Goal: Task Accomplishment & Management: Use online tool/utility

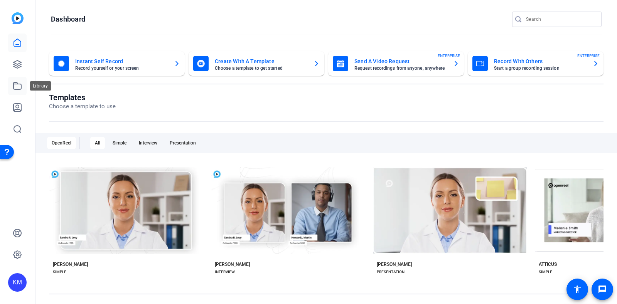
click at [20, 83] on icon at bounding box center [17, 85] width 9 height 9
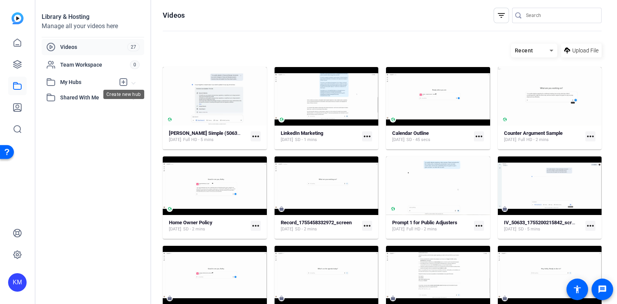
click at [123, 79] on icon at bounding box center [123, 82] width 9 height 9
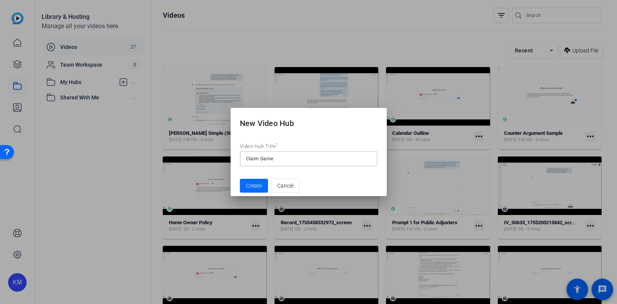
type input "Claim Game"
click at [251, 184] on span "Create" at bounding box center [254, 186] width 16 height 8
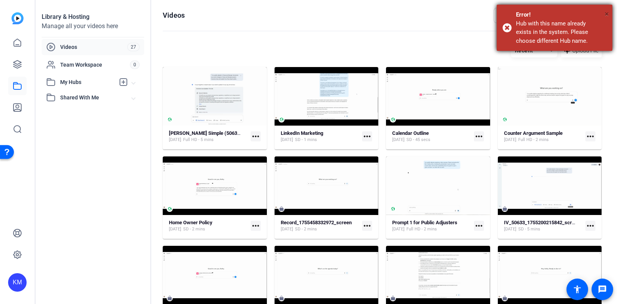
click at [607, 12] on span "×" at bounding box center [607, 13] width 4 height 9
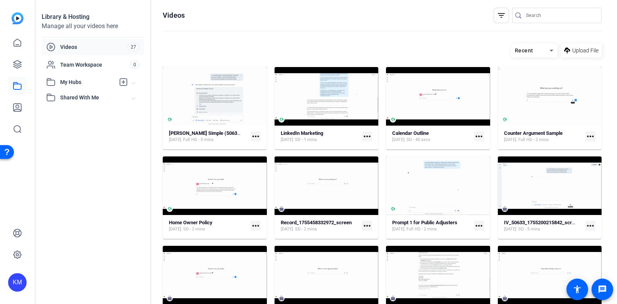
click at [132, 81] on span at bounding box center [133, 82] width 3 height 8
click at [73, 98] on span "Claim Game" at bounding box center [66, 100] width 30 height 8
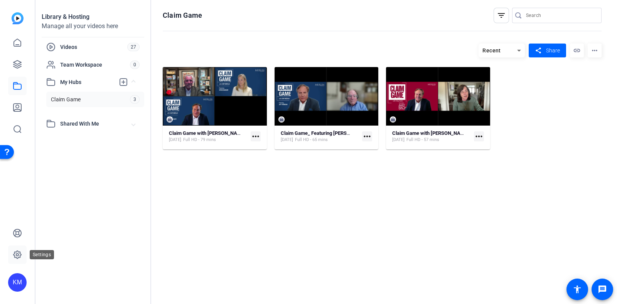
click at [19, 253] on icon at bounding box center [17, 254] width 9 height 9
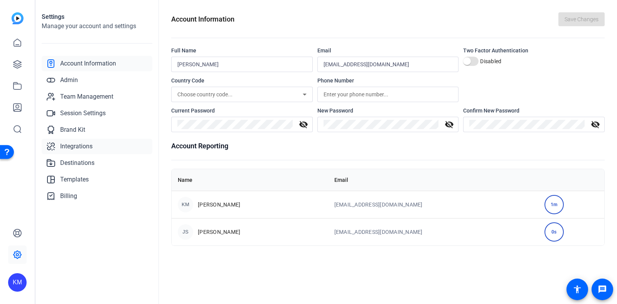
click at [65, 144] on span "Integrations" at bounding box center [76, 146] width 32 height 9
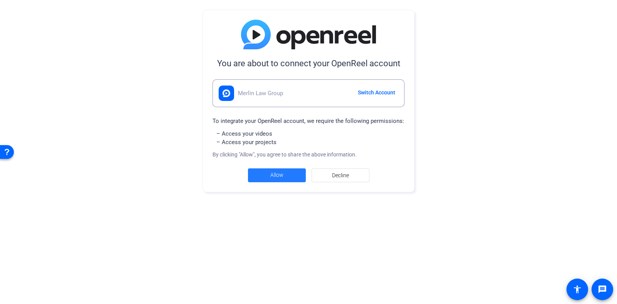
click at [267, 172] on span at bounding box center [277, 175] width 58 height 19
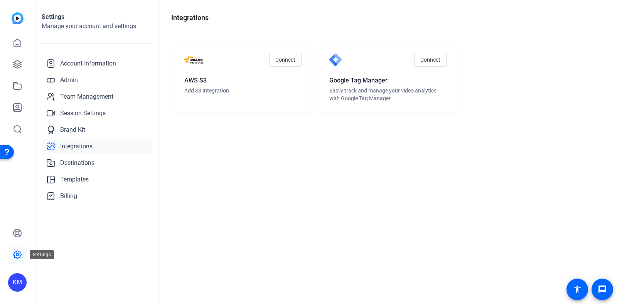
click at [19, 252] on icon at bounding box center [17, 254] width 9 height 9
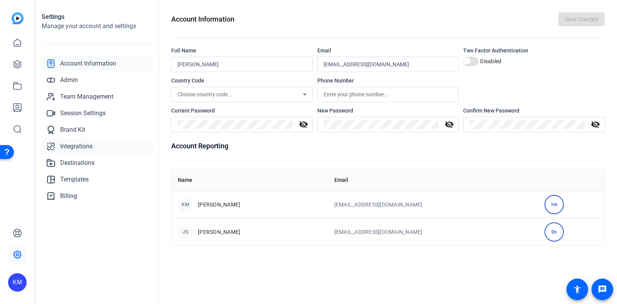
click at [63, 142] on span "Integrations" at bounding box center [76, 146] width 32 height 9
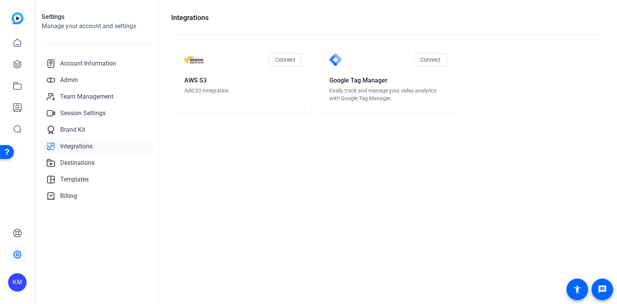
click at [21, 282] on div "KM" at bounding box center [17, 283] width 19 height 19
click at [90, 275] on mat-icon "logout" at bounding box center [93, 276] width 9 height 9
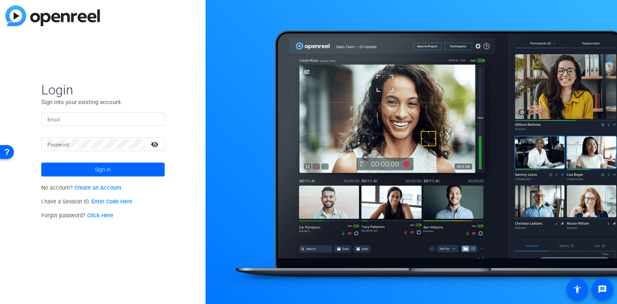
type input "[EMAIL_ADDRESS][DOMAIN_NAME]"
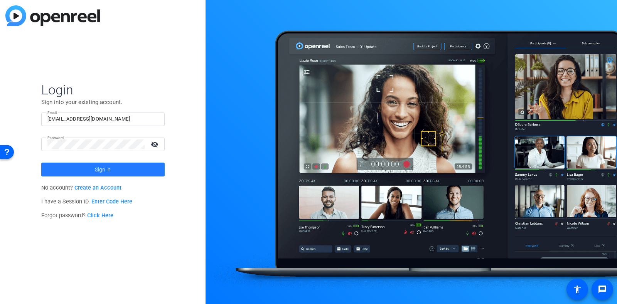
click at [116, 170] on span at bounding box center [102, 170] width 123 height 19
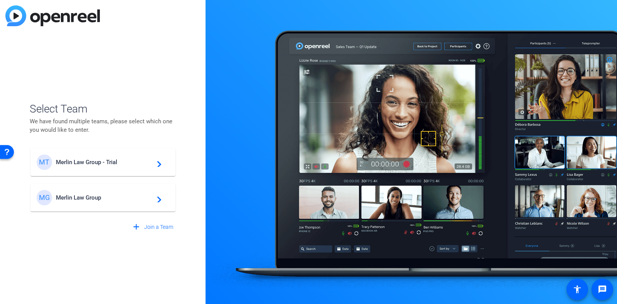
click at [123, 199] on span "Merlin Law Group" at bounding box center [104, 197] width 96 height 7
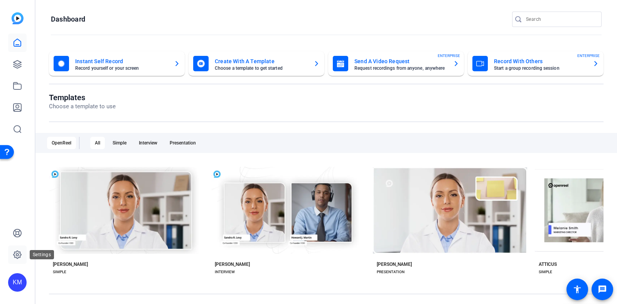
click at [16, 256] on icon at bounding box center [17, 254] width 9 height 9
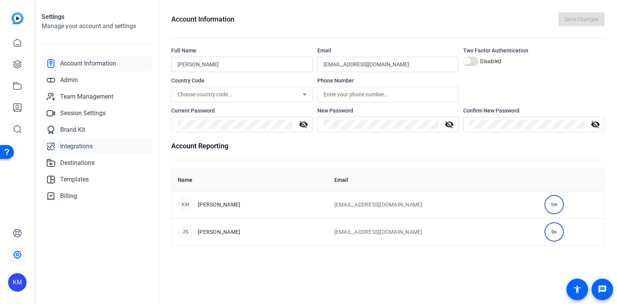
click at [66, 145] on span "Integrations" at bounding box center [76, 146] width 32 height 9
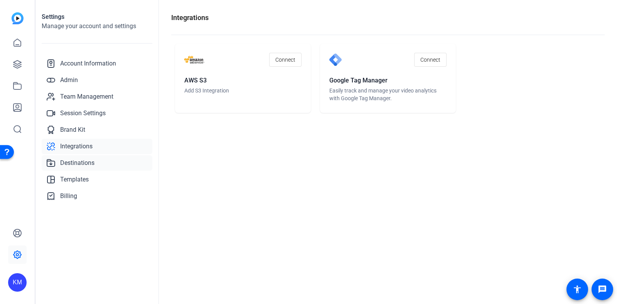
click at [69, 160] on span "Destinations" at bounding box center [77, 163] width 34 height 9
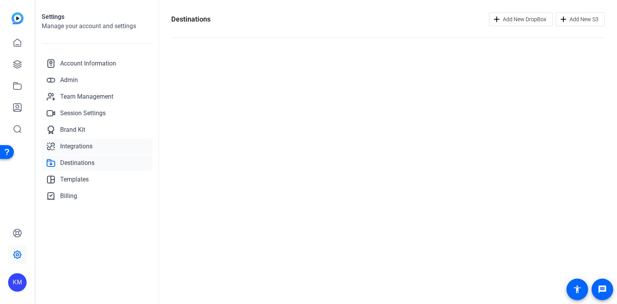
click at [69, 145] on span "Integrations" at bounding box center [76, 146] width 32 height 9
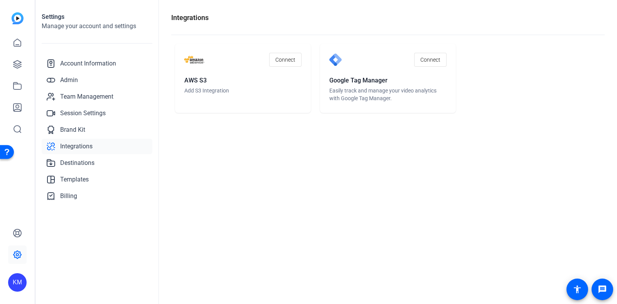
click at [69, 145] on span "Integrations" at bounding box center [76, 146] width 32 height 9
click at [14, 22] on img at bounding box center [18, 18] width 12 height 12
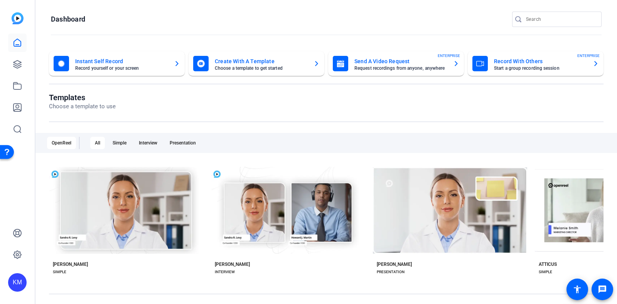
click at [18, 19] on img at bounding box center [18, 18] width 12 height 12
click at [599, 287] on mat-icon "message" at bounding box center [602, 289] width 9 height 9
click at [532, 7] on mat-toolbar "Dashboard" at bounding box center [326, 22] width 582 height 44
click at [18, 281] on div "KM" at bounding box center [17, 283] width 19 height 19
click at [89, 273] on mat-icon "logout" at bounding box center [93, 276] width 9 height 9
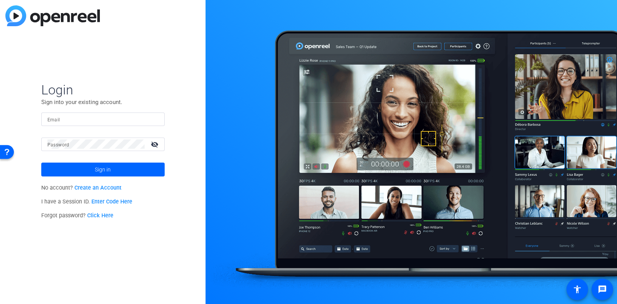
type input "[EMAIL_ADDRESS][DOMAIN_NAME]"
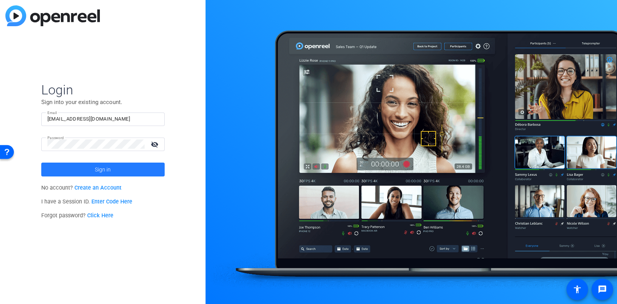
click at [115, 168] on span at bounding box center [102, 170] width 123 height 19
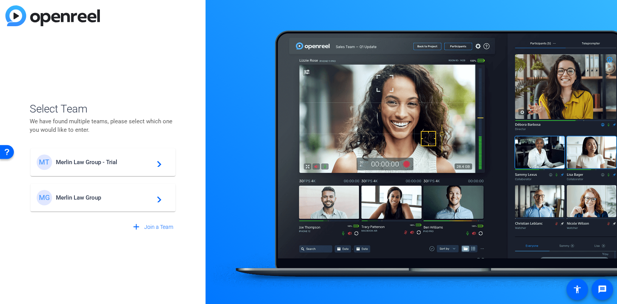
click at [113, 194] on div "MG Merlin Law Group navigate_next" at bounding box center [103, 197] width 133 height 15
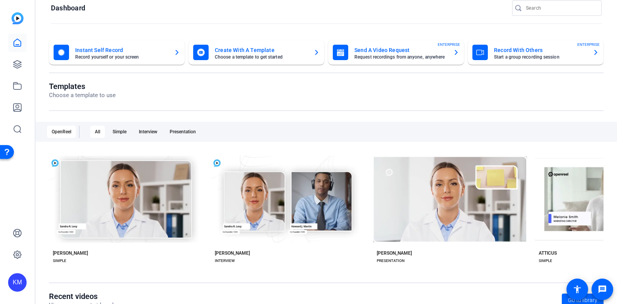
scroll to position [11, 0]
click at [603, 287] on mat-icon "message" at bounding box center [602, 289] width 9 height 9
click at [17, 249] on link at bounding box center [17, 255] width 19 height 19
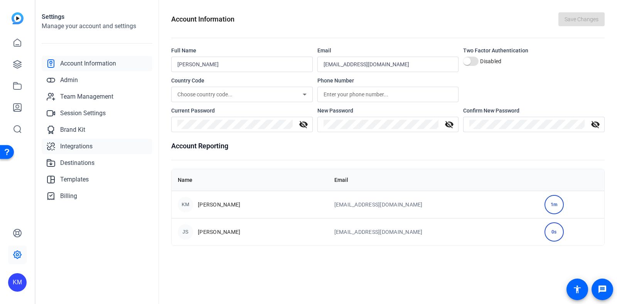
click at [69, 149] on span "Integrations" at bounding box center [76, 146] width 32 height 9
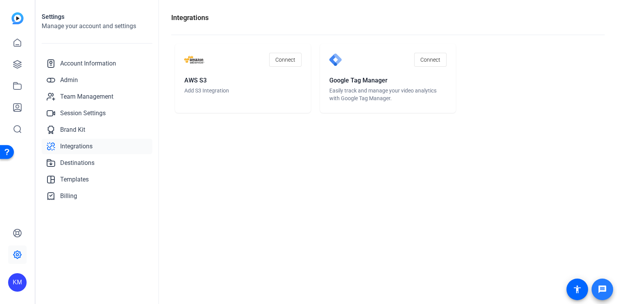
click at [600, 286] on mat-icon "message" at bounding box center [602, 289] width 9 height 9
click at [604, 288] on mat-icon "message" at bounding box center [602, 289] width 9 height 9
click at [69, 80] on span "Admin" at bounding box center [69, 80] width 18 height 9
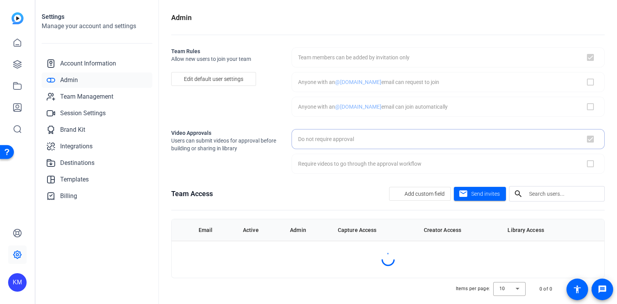
checkbox input "true"
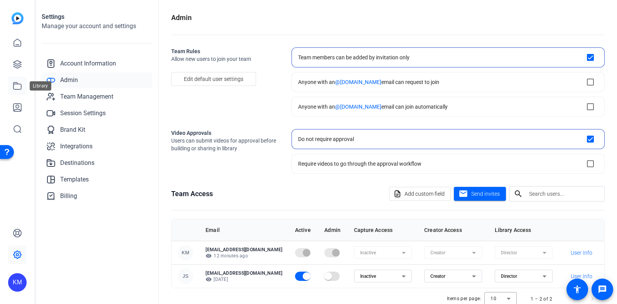
click at [13, 88] on icon at bounding box center [17, 85] width 9 height 9
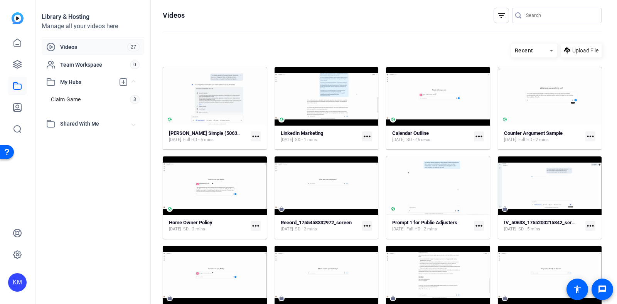
click at [540, 47] on div "Recent" at bounding box center [530, 51] width 39 height 10
click at [529, 75] on span "Newest First" at bounding box center [527, 77] width 30 height 9
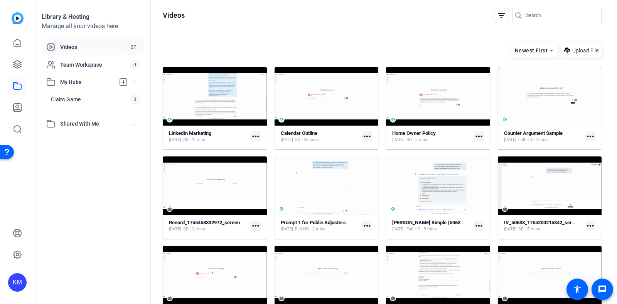
click at [92, 126] on span "Shared With Me" at bounding box center [96, 124] width 72 height 8
click at [601, 290] on mat-icon "message" at bounding box center [602, 289] width 9 height 9
click at [260, 24] on openreel-divider-bar at bounding box center [382, 31] width 439 height 17
click at [15, 47] on icon at bounding box center [17, 42] width 9 height 9
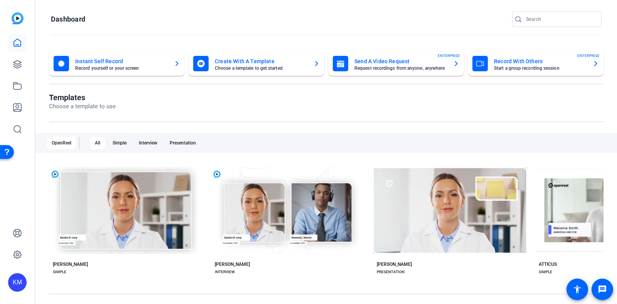
click at [444, 66] on div "Send A Video Request Request recordings from anyone, anywhere ENTERPRISE" at bounding box center [396, 63] width 127 height 15
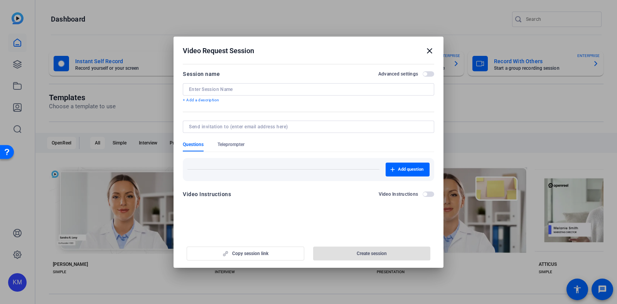
click at [429, 51] on mat-icon "close" at bounding box center [429, 50] width 9 height 9
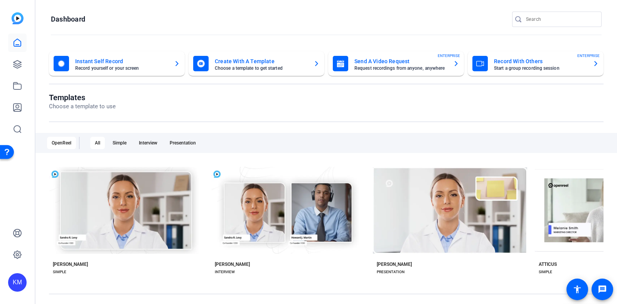
click at [429, 51] on mat-card "Send A Video Request Request recordings from anyone, anywhere ENTERPRISE" at bounding box center [396, 63] width 136 height 25
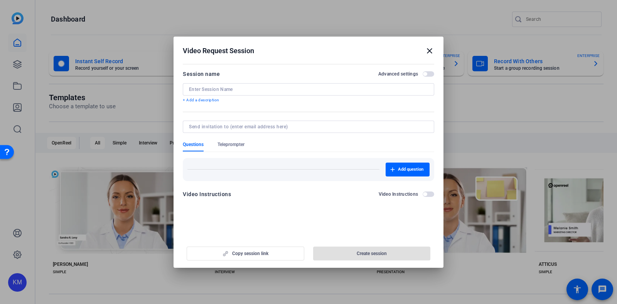
click at [431, 49] on mat-icon "close" at bounding box center [429, 50] width 9 height 9
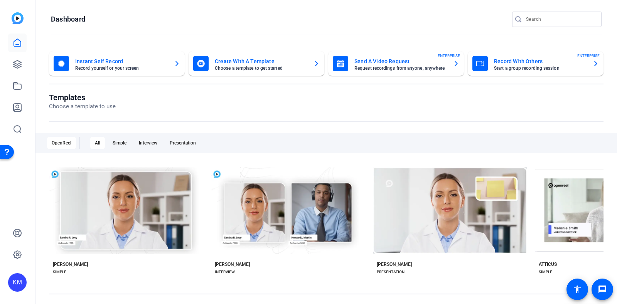
click at [525, 63] on mat-card-title "Record With Others" at bounding box center [540, 61] width 93 height 9
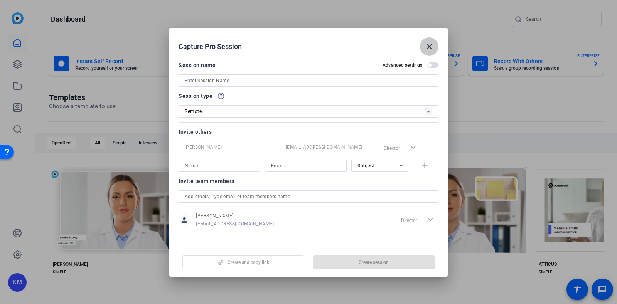
click at [431, 41] on span at bounding box center [429, 46] width 19 height 19
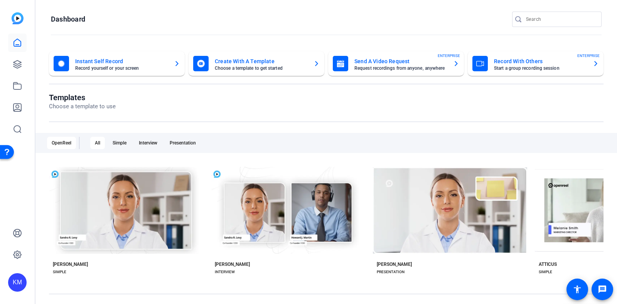
click at [453, 60] on icon "button" at bounding box center [456, 63] width 6 height 9
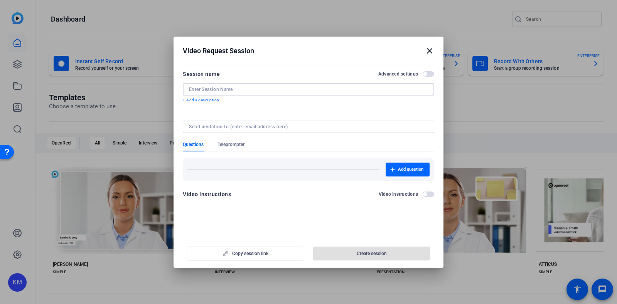
click at [370, 90] on input at bounding box center [308, 89] width 239 height 6
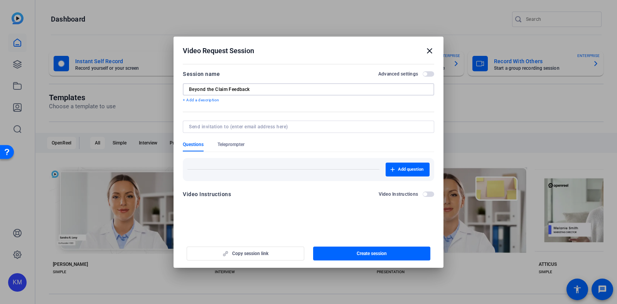
type input "Beyond the Claim Feedback"
click at [431, 74] on span "button" at bounding box center [429, 73] width 12 height 5
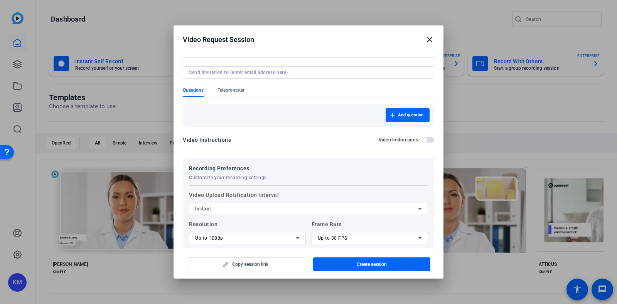
scroll to position [42, 0]
click at [258, 267] on div "Copy session link Create session" at bounding box center [309, 262] width 252 height 20
click at [279, 266] on div "Copy session link Create session" at bounding box center [309, 262] width 252 height 20
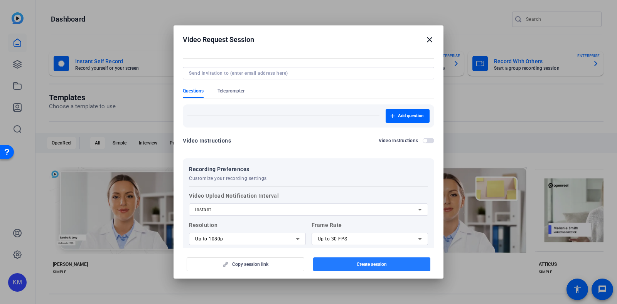
drag, startPoint x: 351, startPoint y: 264, endPoint x: 347, endPoint y: 264, distance: 3.9
click at [347, 264] on span "button" at bounding box center [372, 264] width 118 height 19
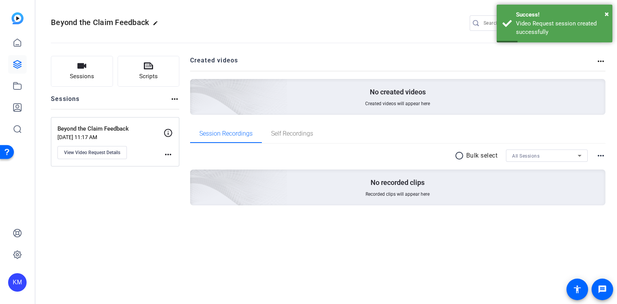
click at [166, 151] on mat-icon "more_horiz" at bounding box center [168, 154] width 9 height 9
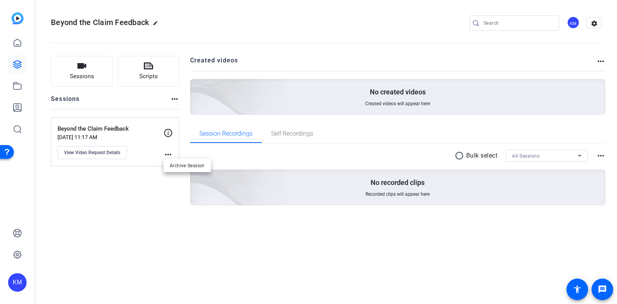
click at [166, 151] on div at bounding box center [308, 152] width 617 height 304
click at [89, 74] on span "Sessions" at bounding box center [82, 76] width 24 height 9
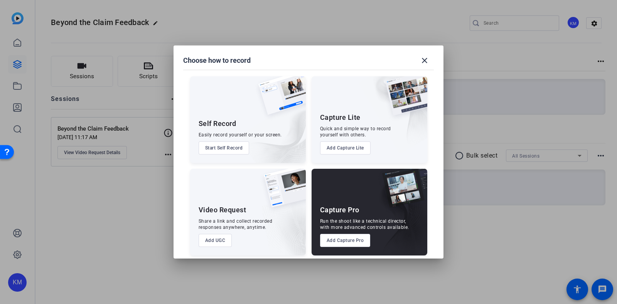
click at [212, 240] on button "Add UGC" at bounding box center [216, 240] width 34 height 13
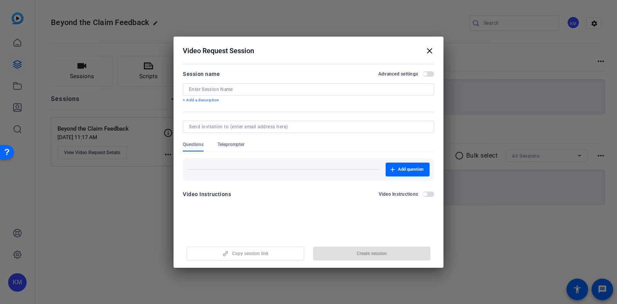
click at [429, 50] on mat-icon "close" at bounding box center [429, 50] width 9 height 9
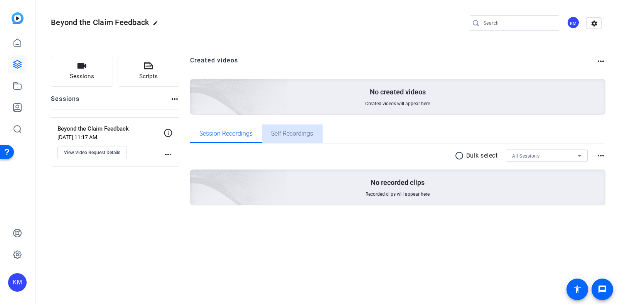
click at [308, 133] on span "Self Recordings" at bounding box center [292, 134] width 42 height 6
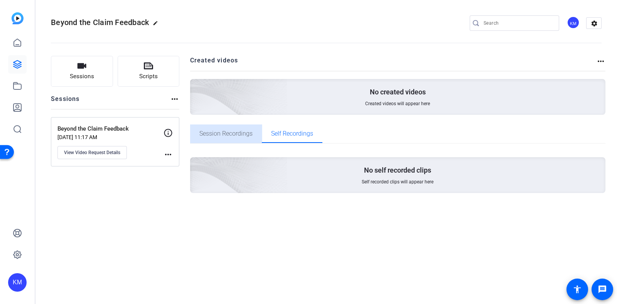
click at [244, 135] on span "Session Recordings" at bounding box center [225, 134] width 53 height 6
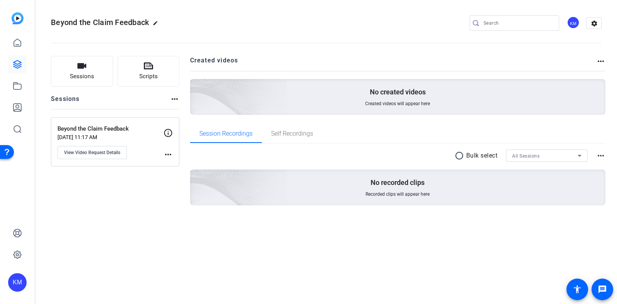
click at [167, 152] on mat-icon "more_horiz" at bounding box center [168, 154] width 9 height 9
drag, startPoint x: 167, startPoint y: 152, endPoint x: 116, endPoint y: 153, distance: 51.7
click at [116, 153] on div at bounding box center [308, 152] width 617 height 304
click at [116, 153] on span "View Video Request Details" at bounding box center [92, 153] width 56 height 6
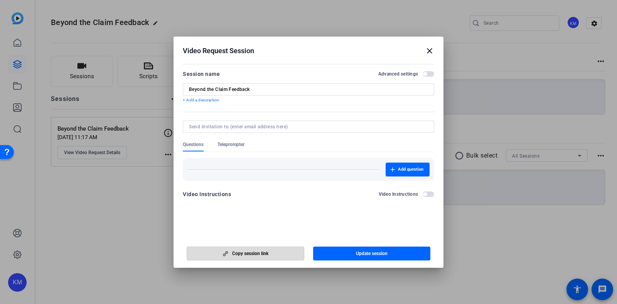
click at [246, 249] on span "button" at bounding box center [245, 254] width 117 height 19
click at [431, 50] on mat-icon "close" at bounding box center [429, 50] width 9 height 9
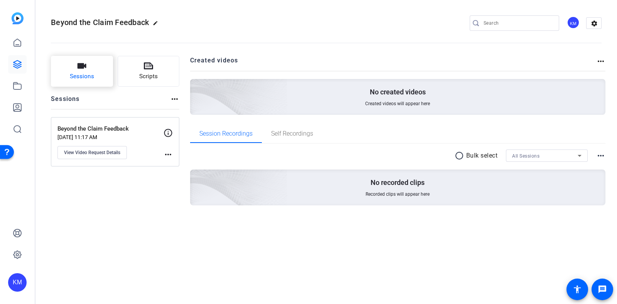
click at [86, 76] on span "Sessions" at bounding box center [82, 76] width 24 height 9
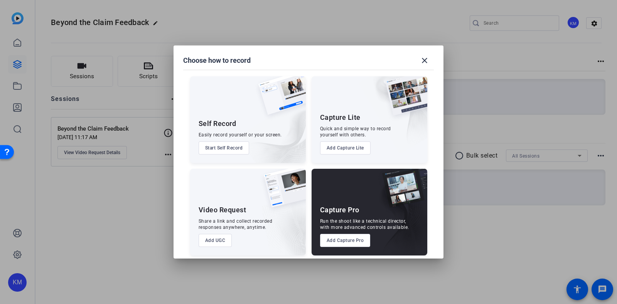
click at [208, 240] on button "Add UGC" at bounding box center [216, 240] width 34 height 13
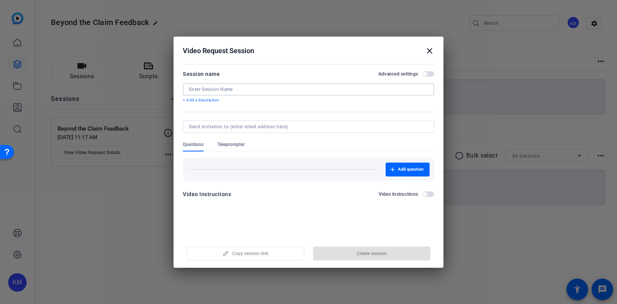
click at [260, 91] on input at bounding box center [308, 89] width 239 height 6
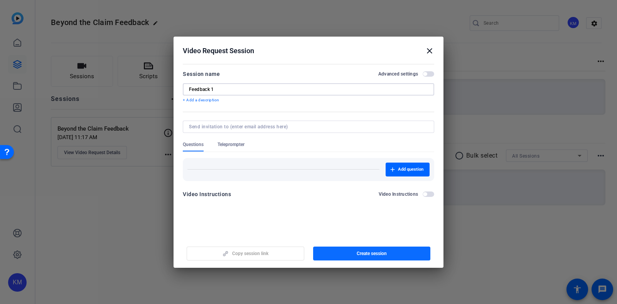
type input "Feedback 1"
click at [360, 255] on span "Create session" at bounding box center [372, 254] width 30 height 6
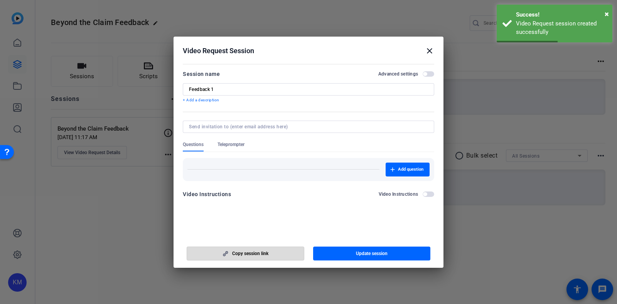
click at [276, 254] on span "button" at bounding box center [245, 254] width 117 height 19
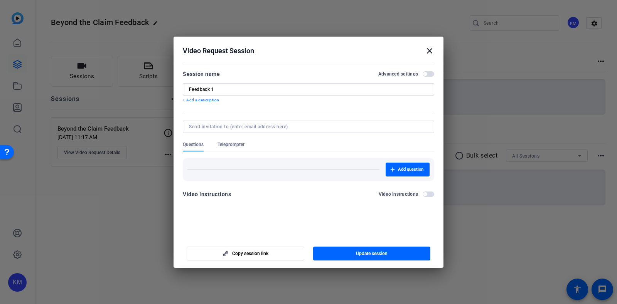
click at [428, 51] on mat-icon "close" at bounding box center [429, 50] width 9 height 9
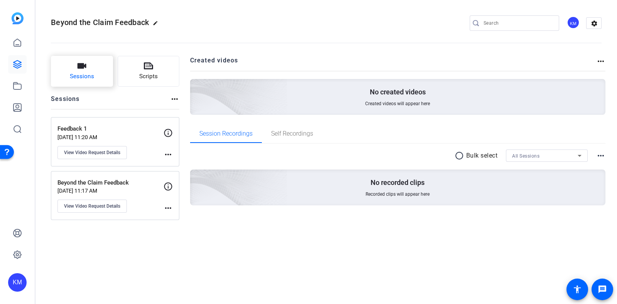
click at [86, 70] on icon "button" at bounding box center [81, 65] width 9 height 9
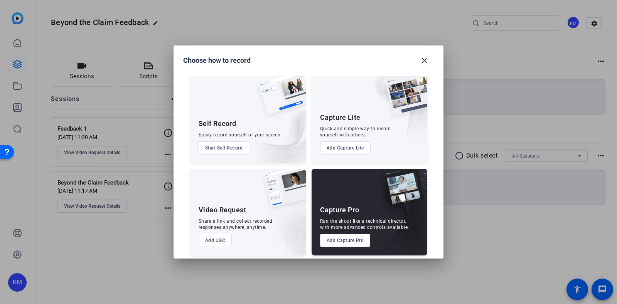
click at [218, 236] on button "Add UGC" at bounding box center [216, 240] width 34 height 13
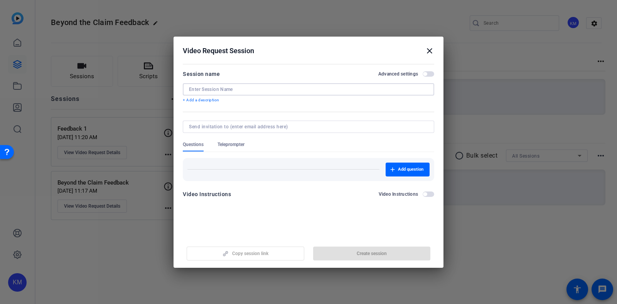
click at [247, 90] on input at bounding box center [308, 89] width 239 height 6
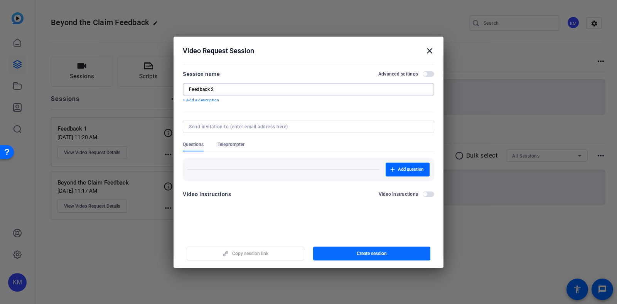
type input "Feedback 2"
click at [348, 249] on span "button" at bounding box center [372, 254] width 118 height 19
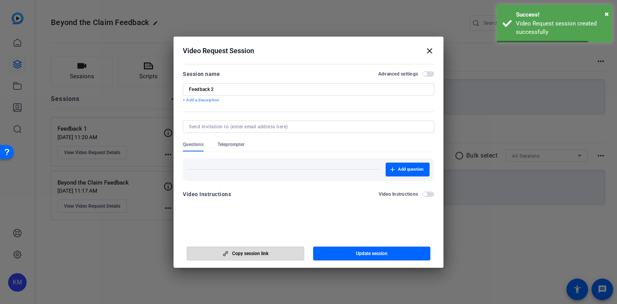
click at [261, 248] on span "button" at bounding box center [245, 254] width 117 height 19
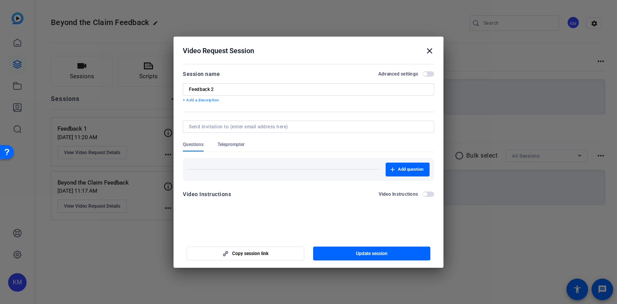
click at [429, 48] on mat-icon "close" at bounding box center [429, 50] width 9 height 9
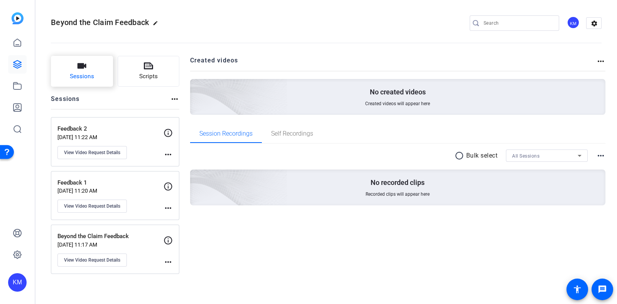
click at [95, 77] on button "Sessions" at bounding box center [82, 71] width 62 height 31
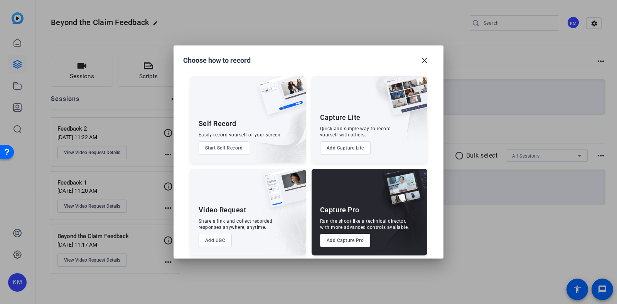
click at [211, 238] on button "Add UGC" at bounding box center [216, 240] width 34 height 13
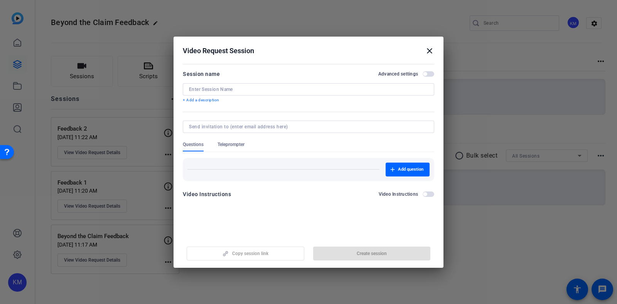
click at [254, 85] on div at bounding box center [308, 89] width 239 height 12
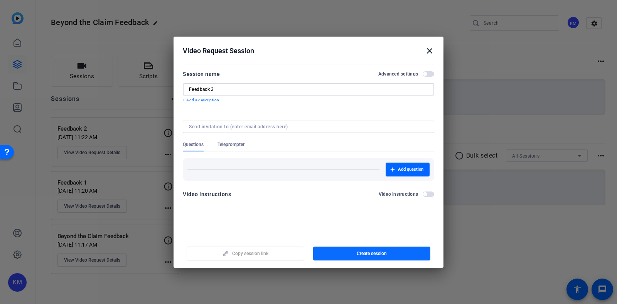
type input "Feedback 3"
click at [364, 254] on span "Create session" at bounding box center [372, 254] width 30 height 6
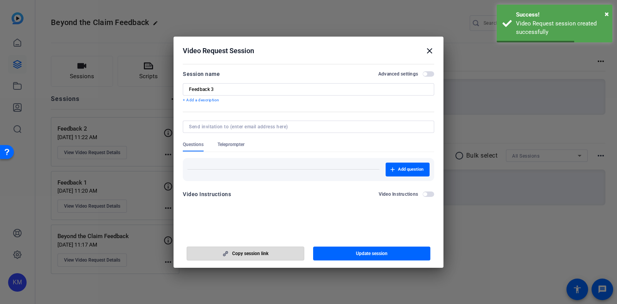
click at [273, 253] on span "button" at bounding box center [245, 254] width 117 height 19
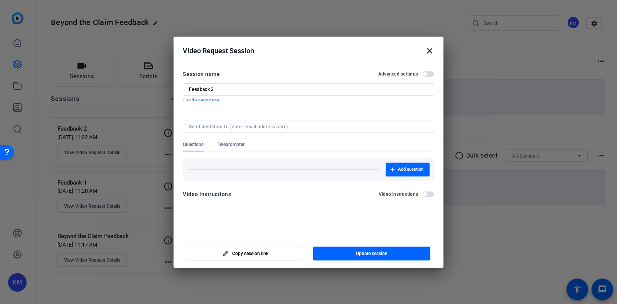
click at [430, 51] on mat-icon "close" at bounding box center [429, 50] width 9 height 9
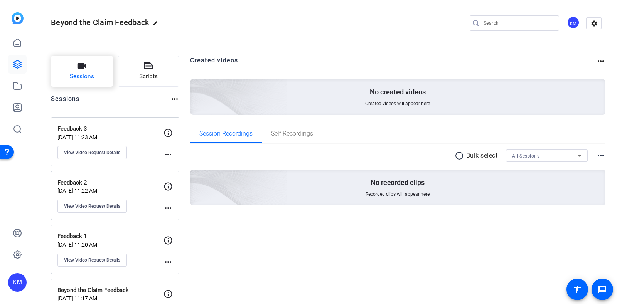
click at [92, 69] on button "Sessions" at bounding box center [82, 71] width 62 height 31
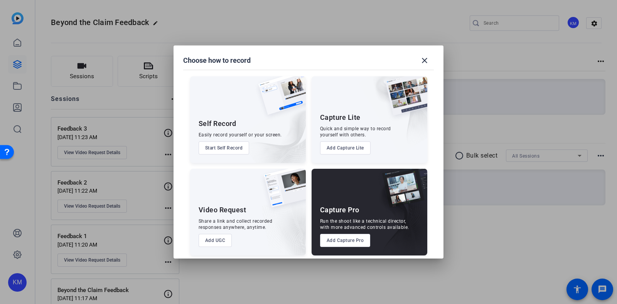
click at [211, 237] on button "Add UGC" at bounding box center [216, 240] width 34 height 13
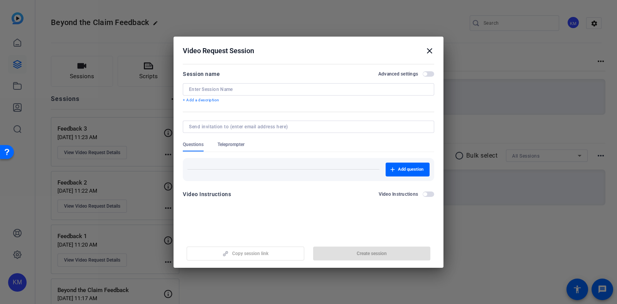
click at [256, 93] on div at bounding box center [308, 89] width 239 height 12
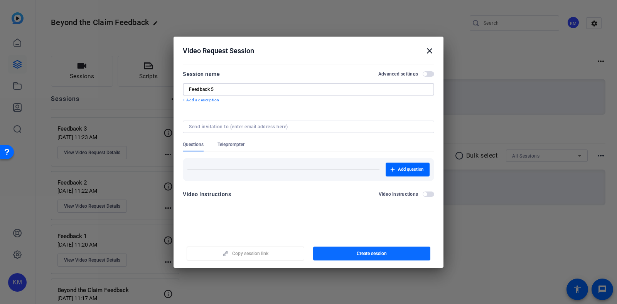
type input "Feedback 5"
click at [370, 252] on span "Create session" at bounding box center [372, 254] width 30 height 6
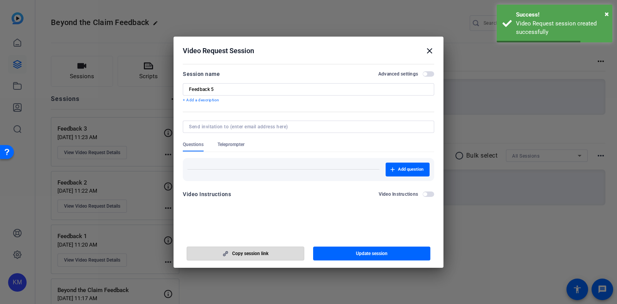
click at [269, 256] on span "button" at bounding box center [245, 254] width 117 height 19
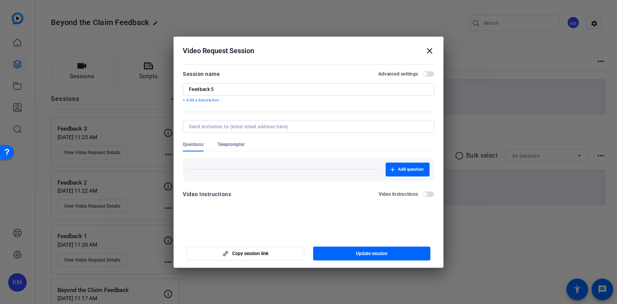
click at [432, 53] on mat-icon "close" at bounding box center [429, 50] width 9 height 9
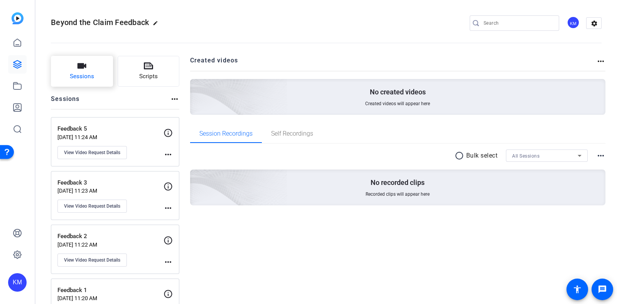
click at [82, 75] on span "Sessions" at bounding box center [82, 76] width 24 height 9
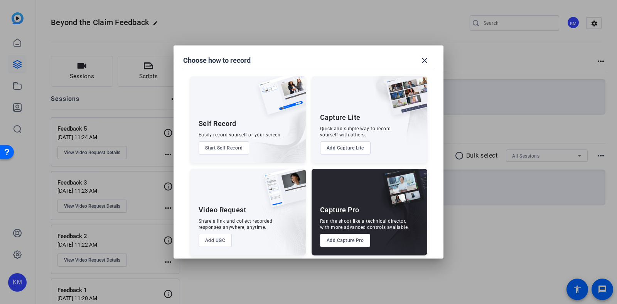
click at [210, 238] on button "Add UGC" at bounding box center [216, 240] width 34 height 13
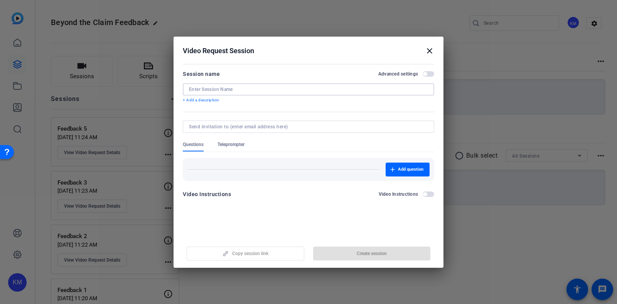
click at [244, 90] on input at bounding box center [308, 89] width 239 height 6
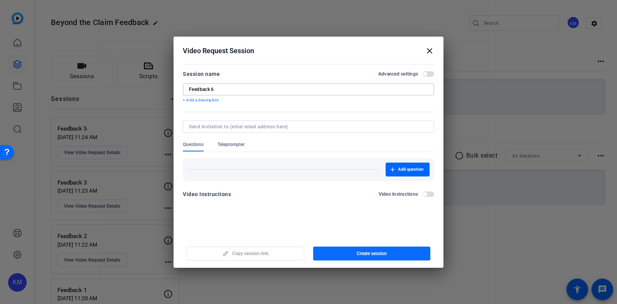
type input "Feedback 6"
click at [354, 252] on span "button" at bounding box center [372, 254] width 118 height 19
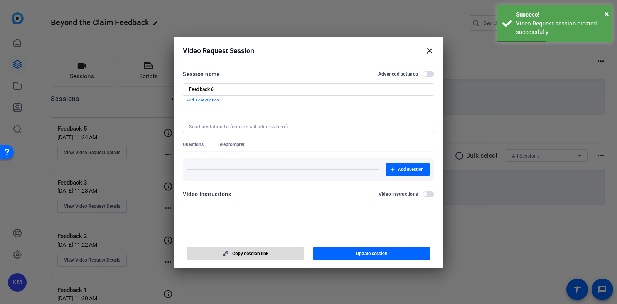
click at [255, 252] on span "Copy session link" at bounding box center [250, 254] width 36 height 6
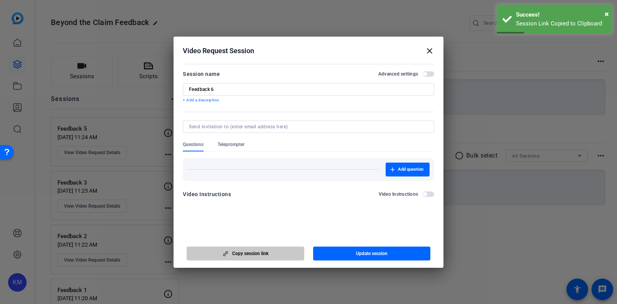
drag, startPoint x: 255, startPoint y: 252, endPoint x: 250, endPoint y: 253, distance: 4.8
click at [250, 253] on span "Copy session link" at bounding box center [250, 254] width 36 height 6
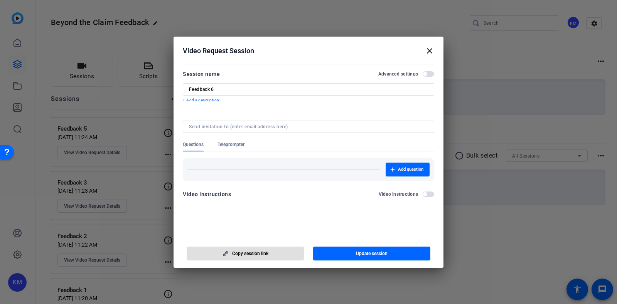
click at [428, 52] on mat-icon "close" at bounding box center [429, 50] width 9 height 9
